Goal: Information Seeking & Learning: Learn about a topic

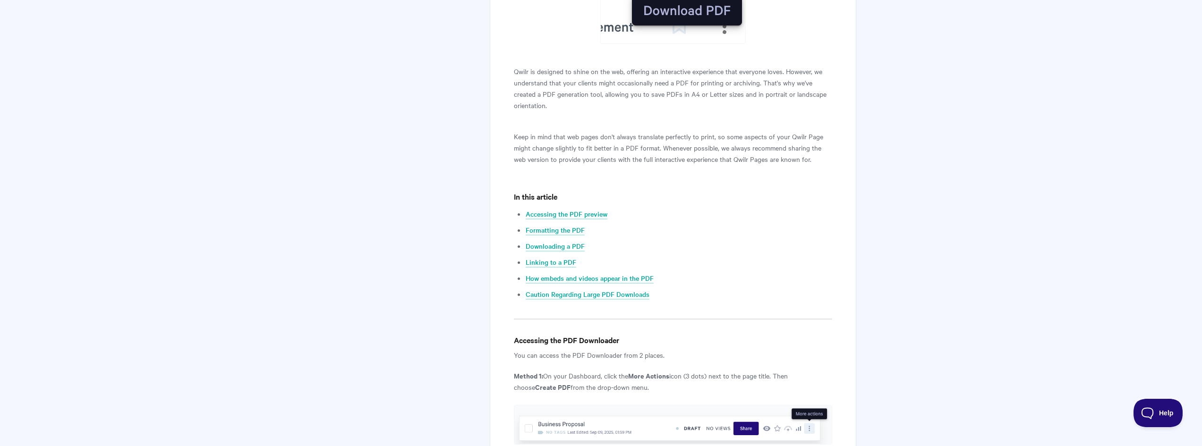
scroll to position [331, 0]
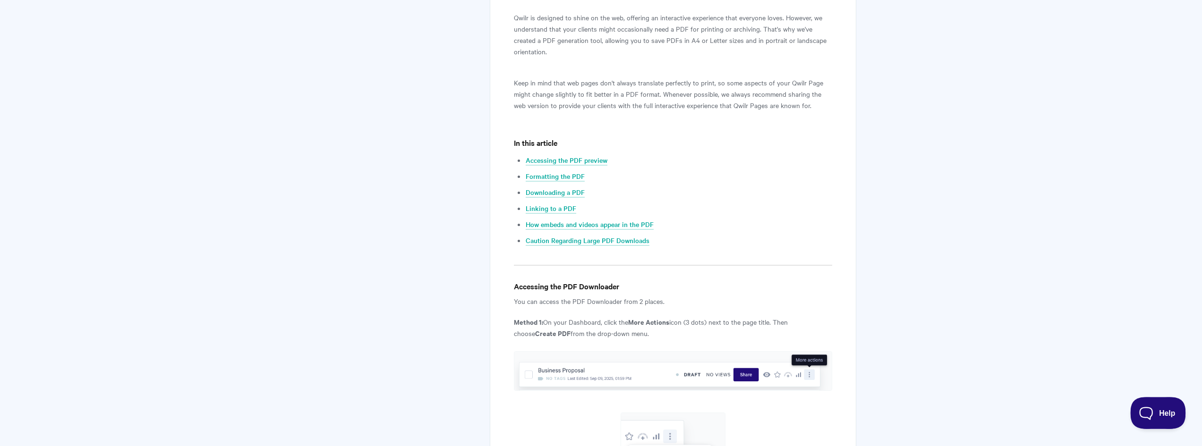
click at [1143, 408] on span "Help" at bounding box center [1154, 411] width 49 height 7
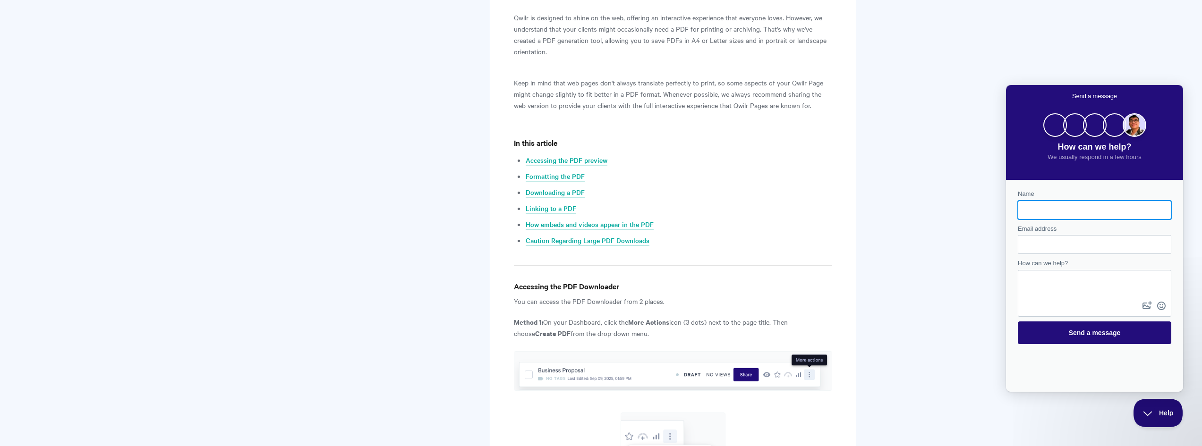
scroll to position [0, 0]
click at [1062, 142] on span "How can we help?" at bounding box center [1094, 146] width 74 height 9
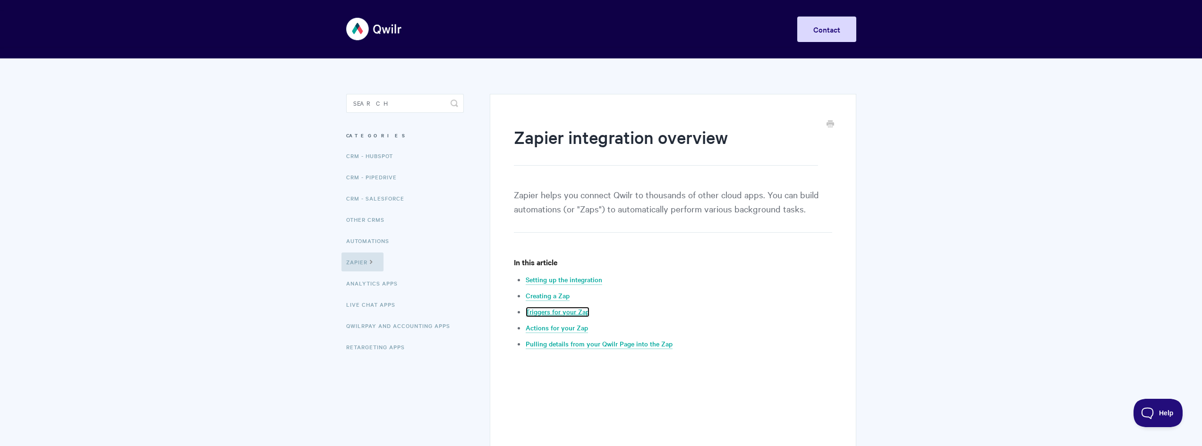
click at [568, 311] on link "Triggers for your Zap" at bounding box center [558, 312] width 64 height 10
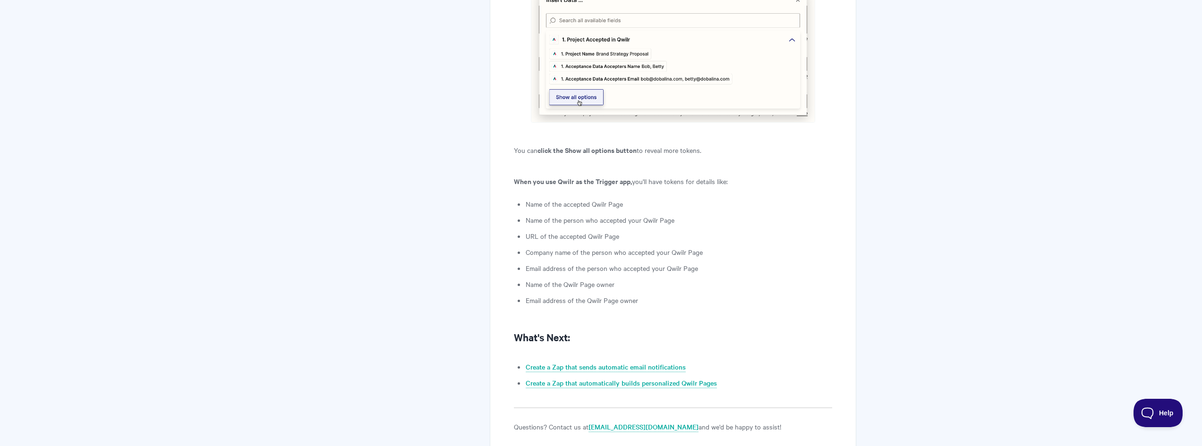
scroll to position [2248, 0]
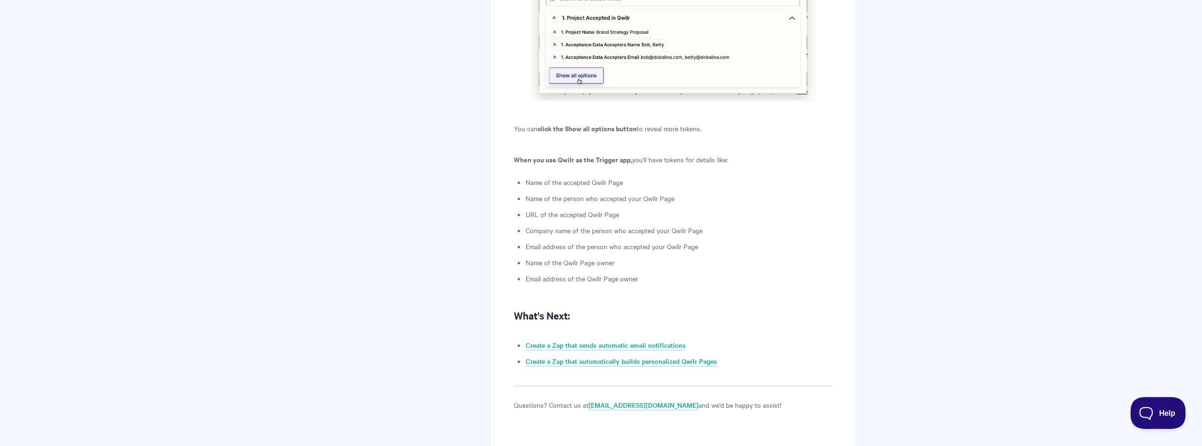
click at [1155, 420] on button "Help" at bounding box center [1154, 411] width 49 height 28
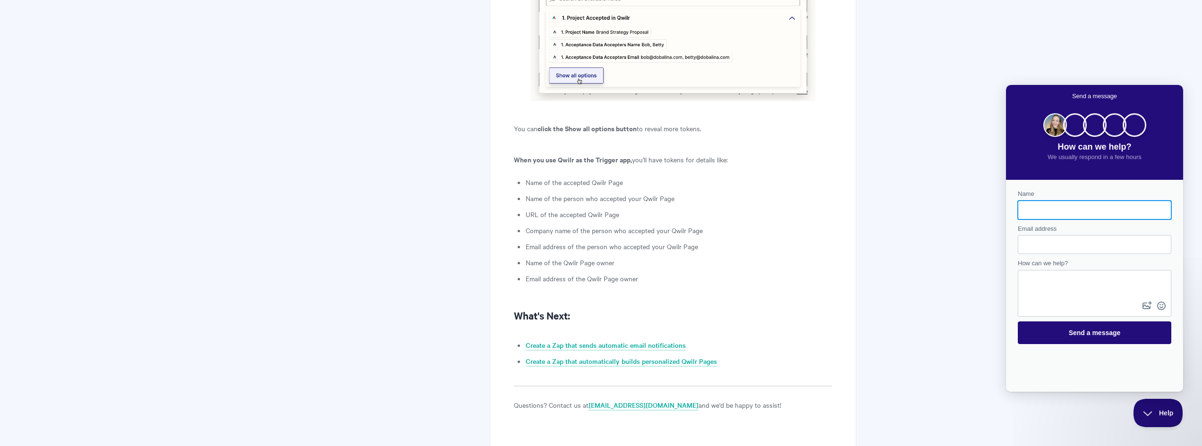
scroll to position [0, 0]
